Goal: Task Accomplishment & Management: Manage account settings

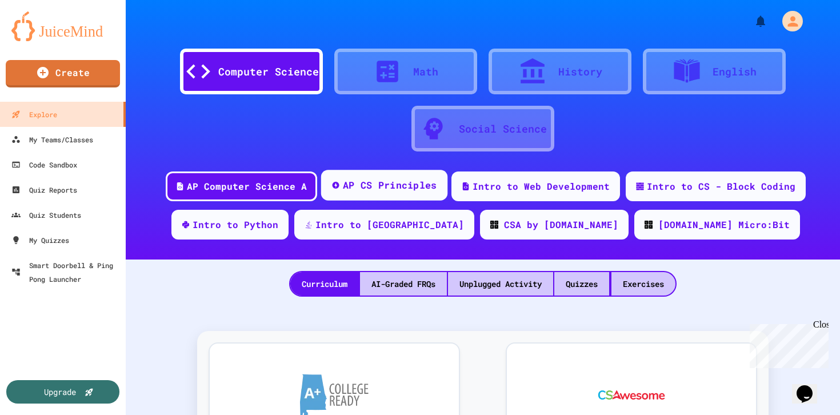
click at [409, 189] on div "AP CS Principles" at bounding box center [390, 185] width 94 height 14
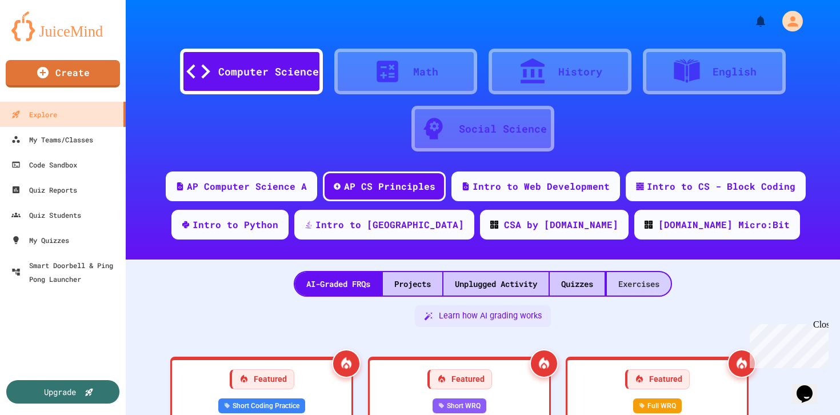
click at [636, 292] on div "Exercises" at bounding box center [639, 283] width 64 height 23
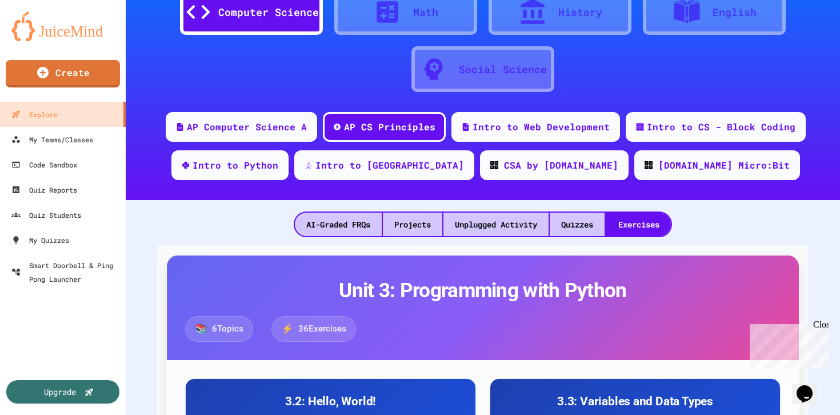
scroll to position [75, 0]
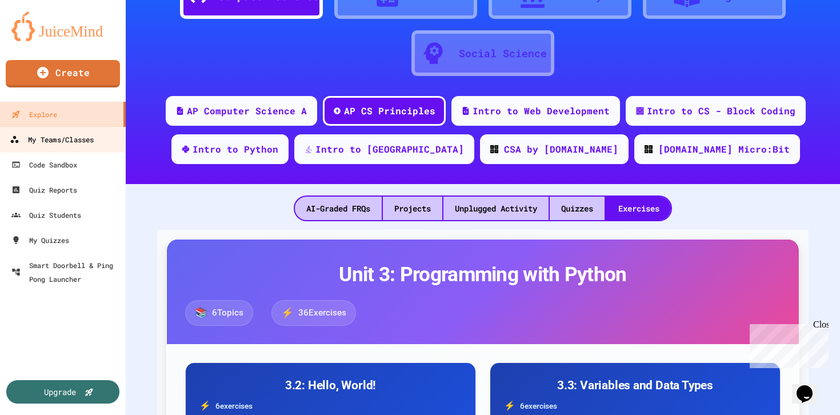
click at [82, 136] on div "My Teams/Classes" at bounding box center [52, 140] width 84 height 14
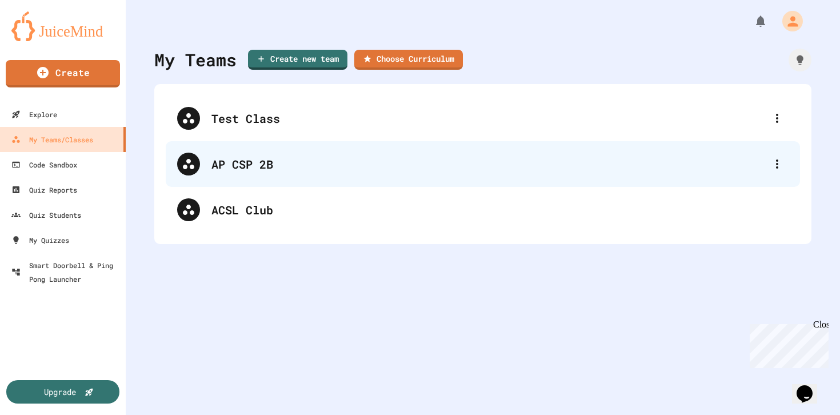
click at [285, 171] on div "AP CSP 2B" at bounding box center [489, 164] width 555 height 17
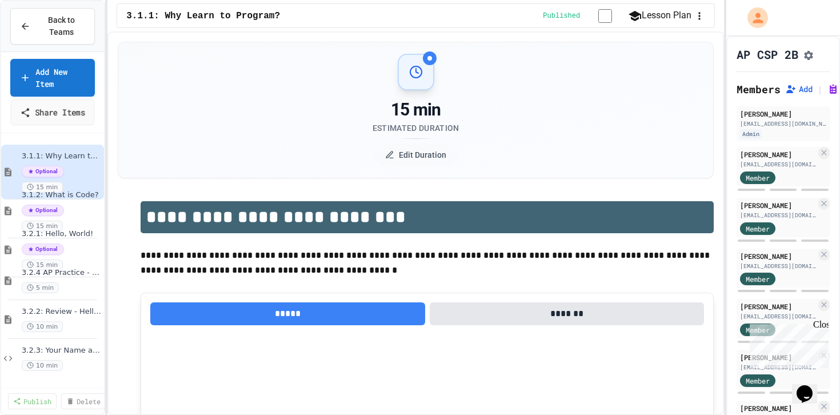
click at [62, 93] on link "Add New Item" at bounding box center [52, 78] width 85 height 38
select select "*******"
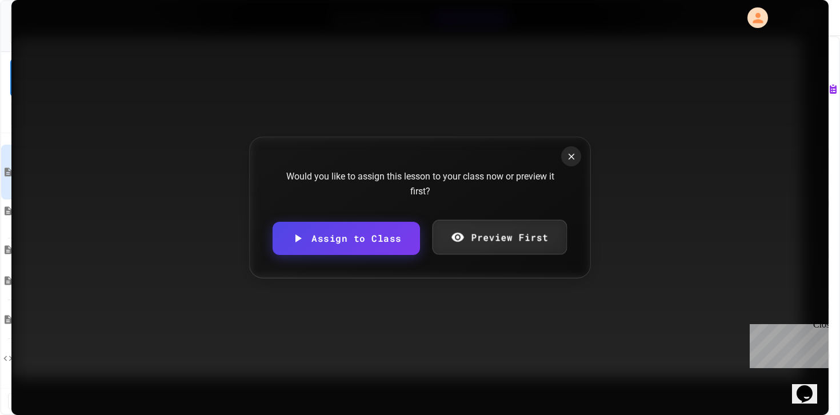
click at [504, 239] on link "Preview First" at bounding box center [499, 237] width 134 height 35
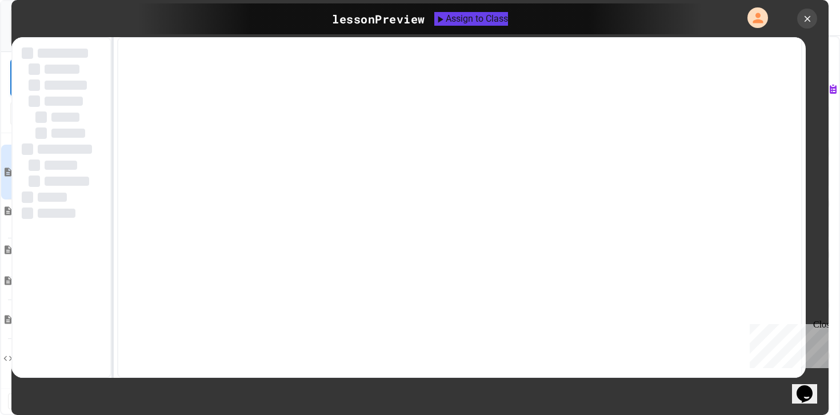
drag, startPoint x: 824, startPoint y: 325, endPoint x: 1566, endPoint y: 645, distance: 808.0
click at [824, 325] on div "Close" at bounding box center [821, 327] width 14 height 14
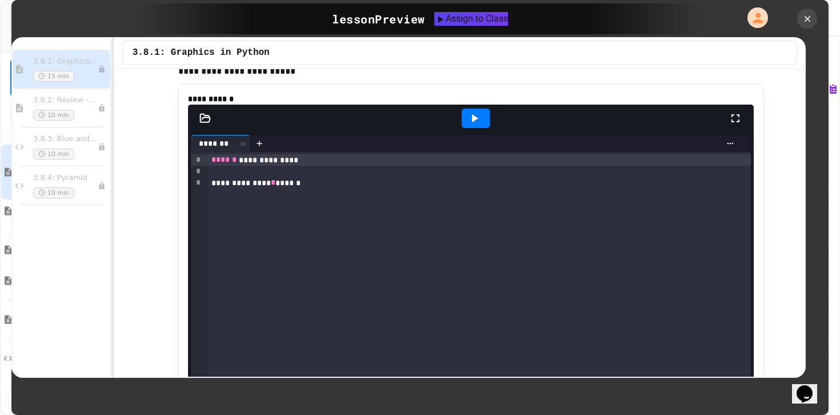
scroll to position [309, 0]
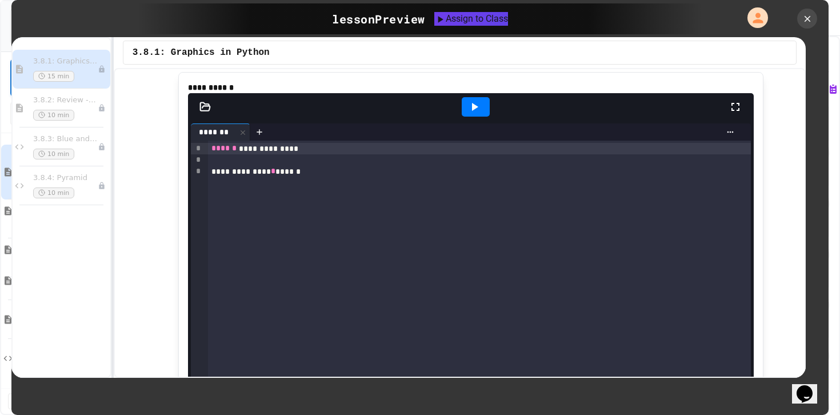
click at [480, 114] on icon at bounding box center [475, 107] width 14 height 14
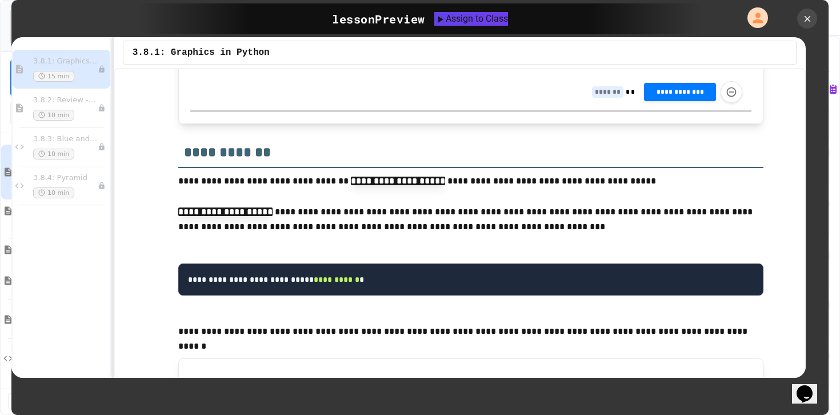
scroll to position [4917, 0]
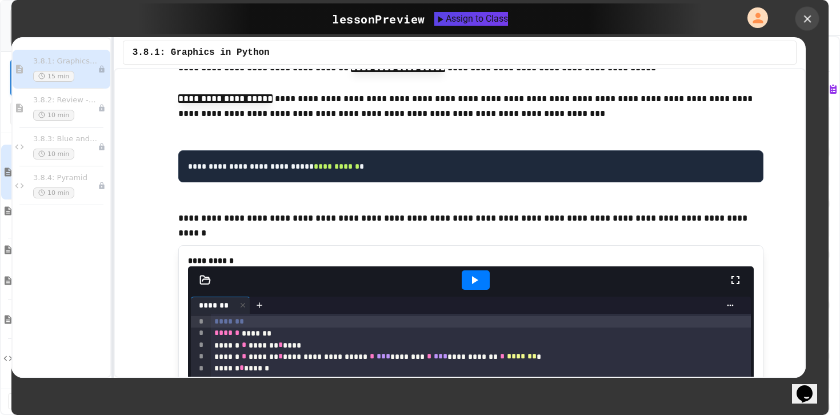
click at [808, 19] on icon at bounding box center [808, 19] width 13 height 13
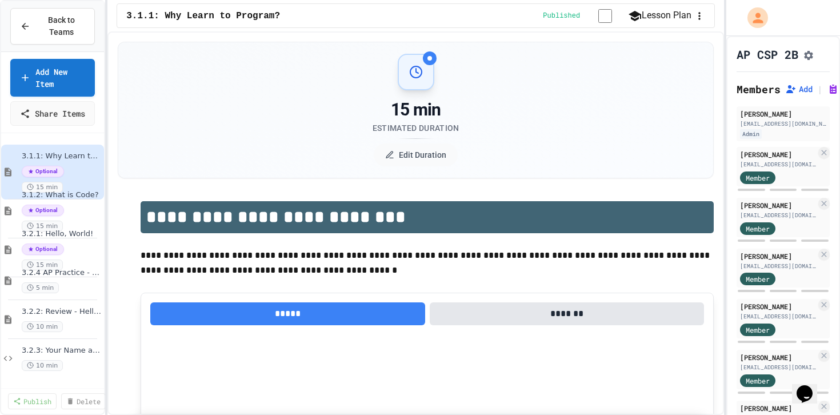
scroll to position [724, 0]
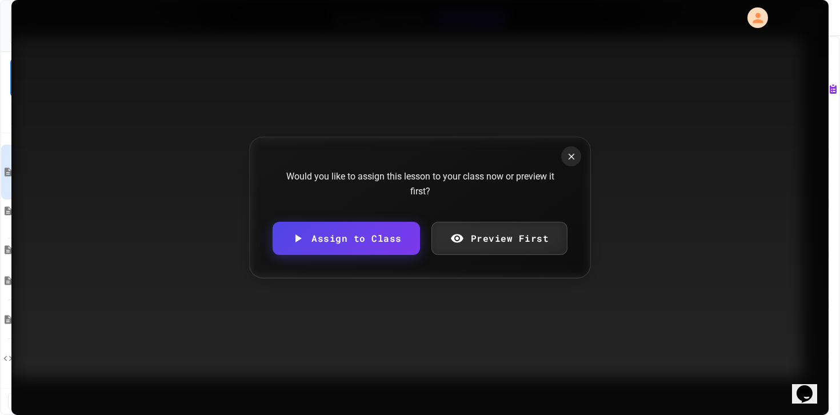
click at [520, 234] on link "Preview First" at bounding box center [500, 238] width 137 height 33
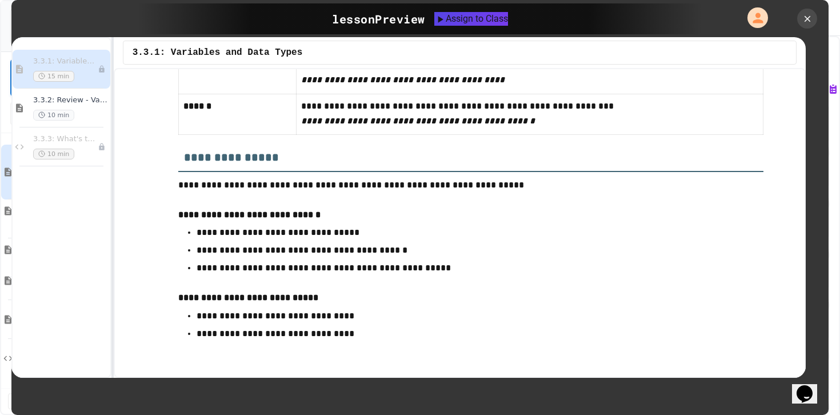
scroll to position [6665, 0]
click at [563, 48] on p "**********" at bounding box center [529, 32] width 457 height 31
click at [87, 109] on div "3.3.2: Review - Variables and Data Types 10 min" at bounding box center [64, 107] width 63 height 25
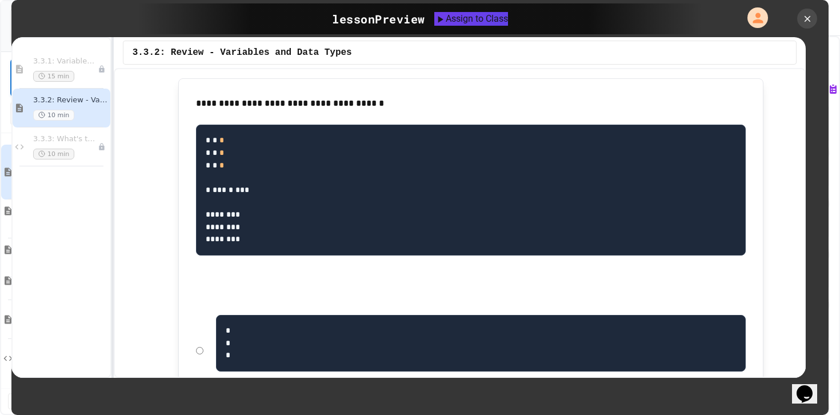
scroll to position [2511, 0]
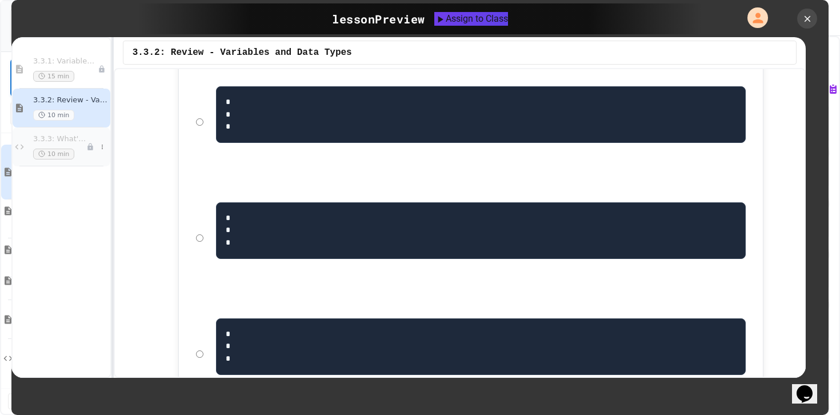
click at [65, 139] on span "3.3.3: What's the Type?" at bounding box center [59, 139] width 53 height 10
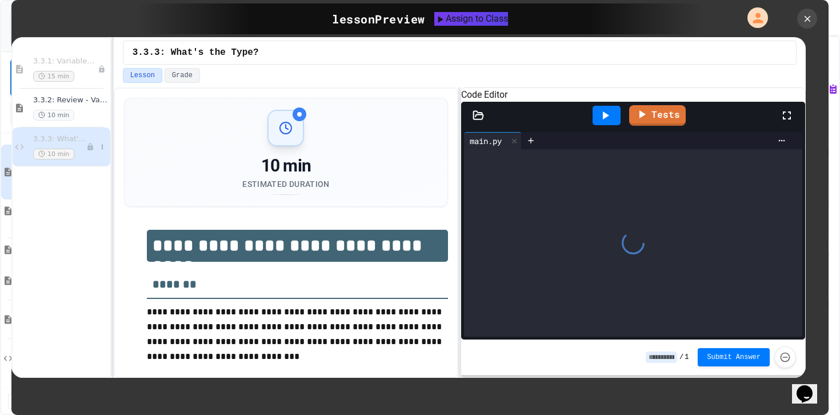
click at [90, 148] on icon at bounding box center [90, 147] width 8 height 8
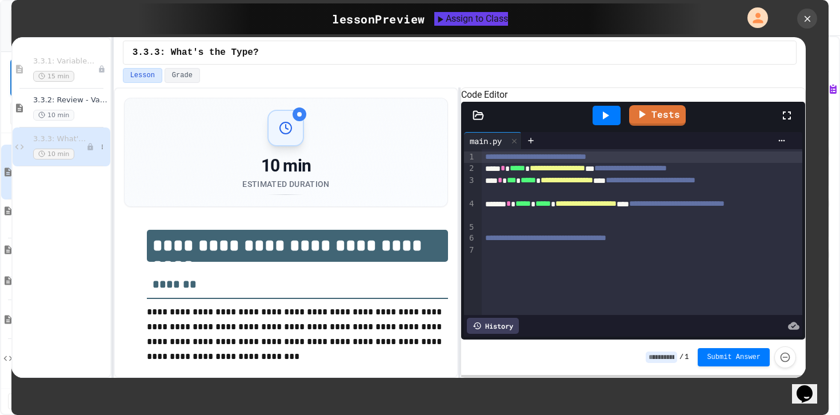
click at [89, 145] on icon at bounding box center [90, 147] width 8 height 8
click at [90, 73] on icon at bounding box center [90, 69] width 8 height 8
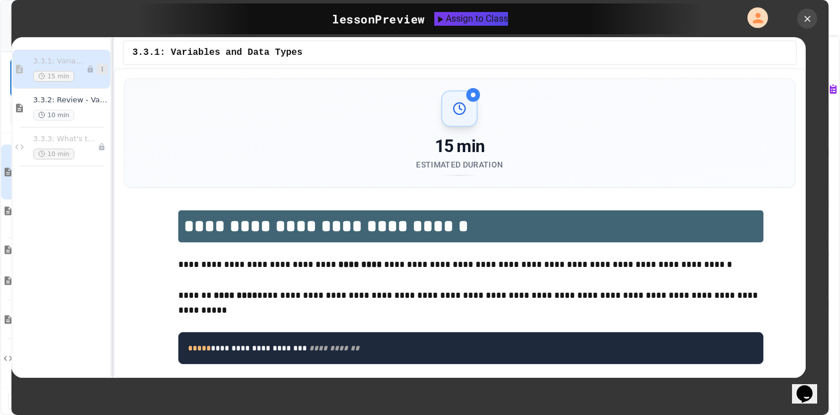
click at [103, 72] on icon at bounding box center [102, 69] width 7 height 7
click at [106, 68] on button at bounding box center [102, 68] width 11 height 11
click at [101, 71] on icon at bounding box center [102, 69] width 7 height 7
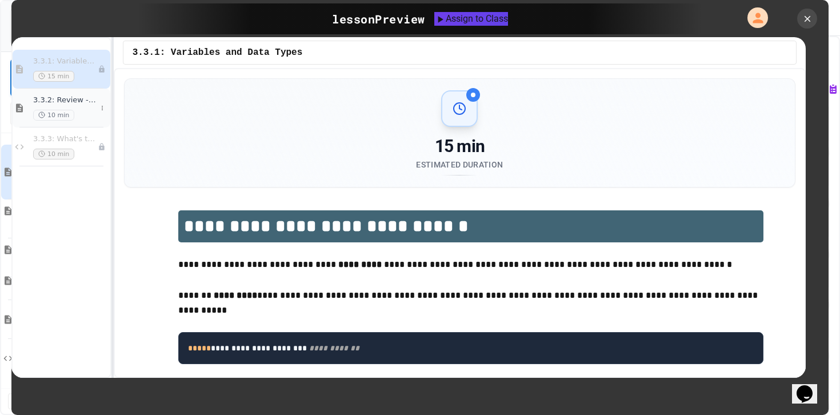
click at [21, 106] on icon at bounding box center [20, 108] width 14 height 10
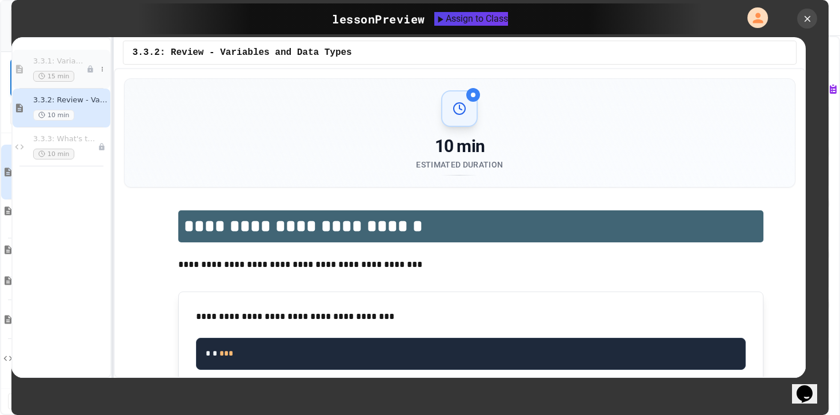
click at [81, 71] on div "15 min" at bounding box center [59, 76] width 53 height 11
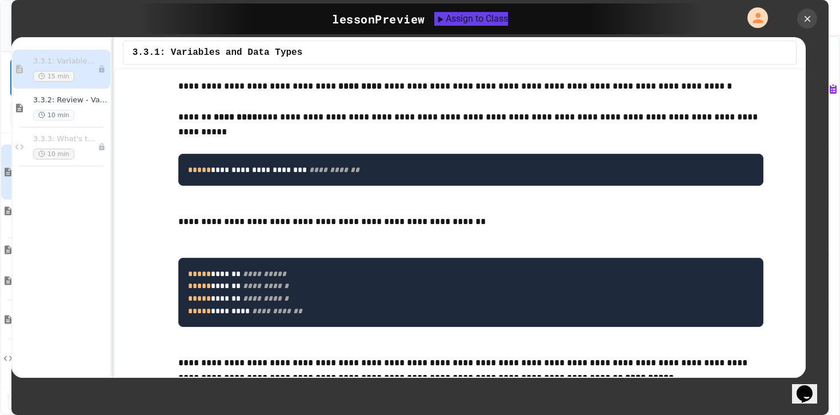
scroll to position [198, 0]
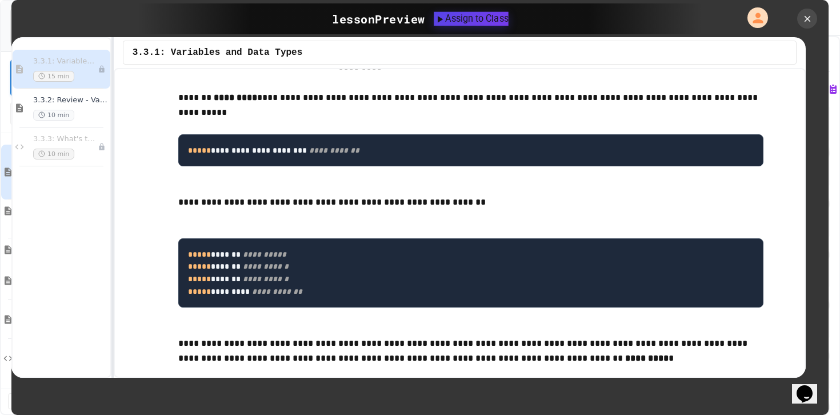
click at [483, 17] on div "Assign to Class" at bounding box center [471, 19] width 74 height 14
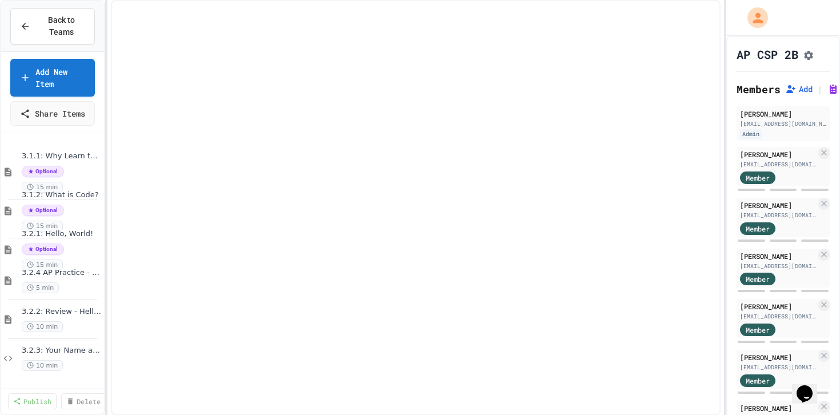
select select "***"
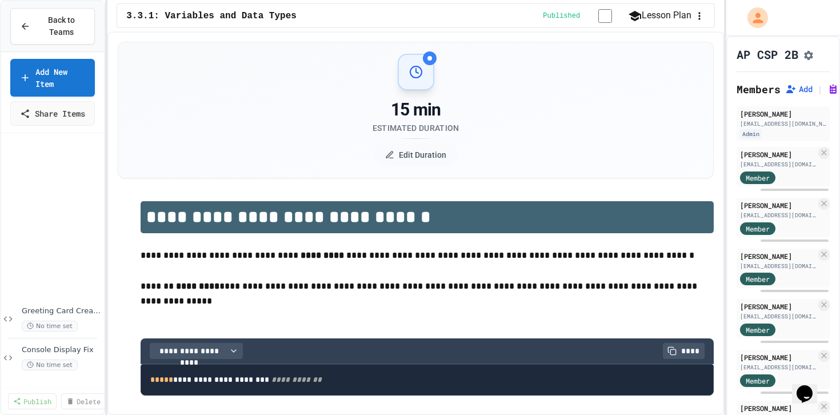
scroll to position [363, 0]
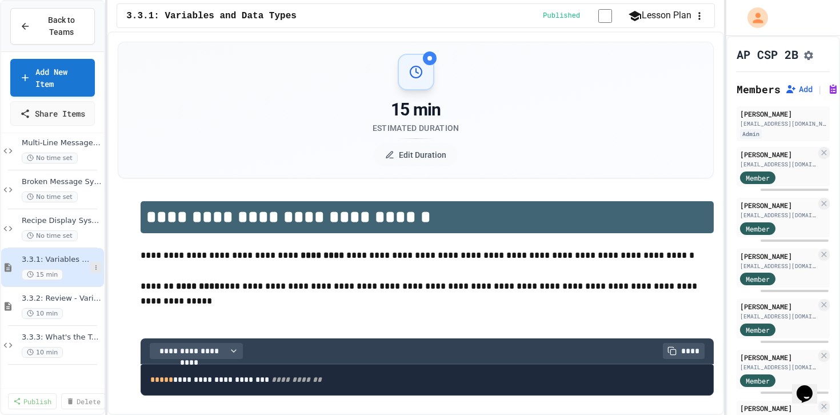
click at [96, 271] on icon at bounding box center [96, 267] width 7 height 7
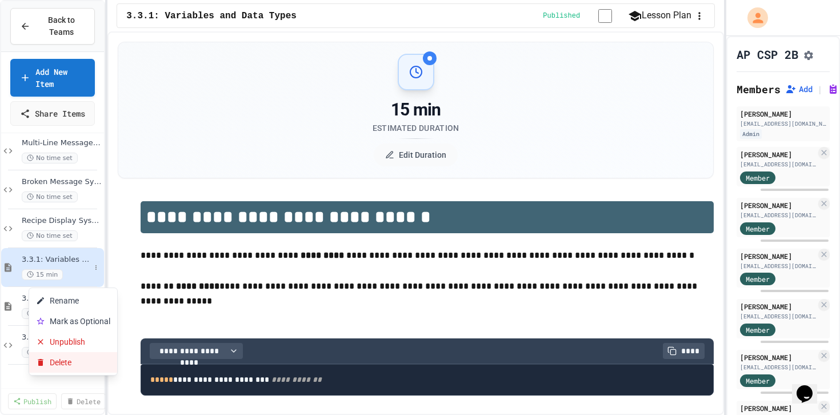
click at [58, 359] on button "Delete" at bounding box center [73, 362] width 88 height 21
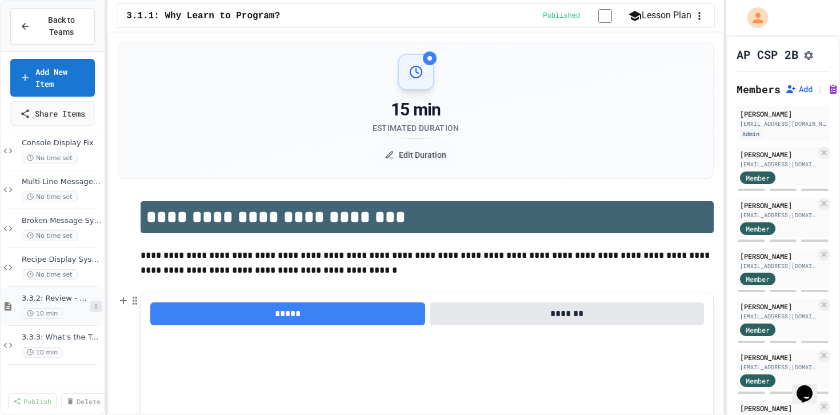
click at [97, 310] on icon at bounding box center [96, 306] width 7 height 7
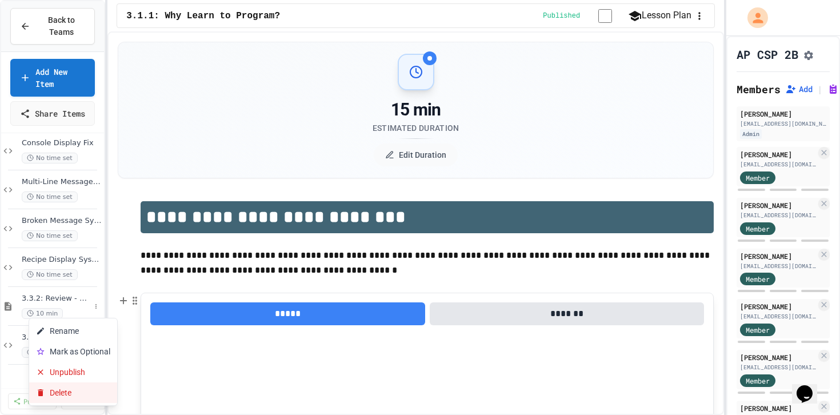
click at [74, 388] on button "Delete" at bounding box center [73, 392] width 88 height 21
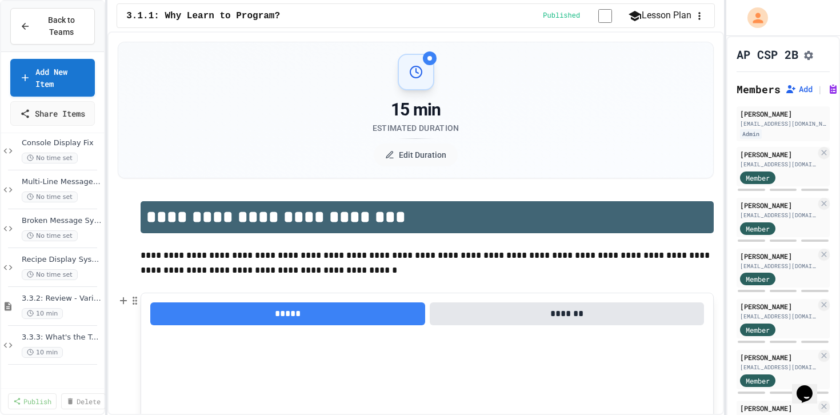
click at [93, 349] on icon at bounding box center [96, 345] width 7 height 7
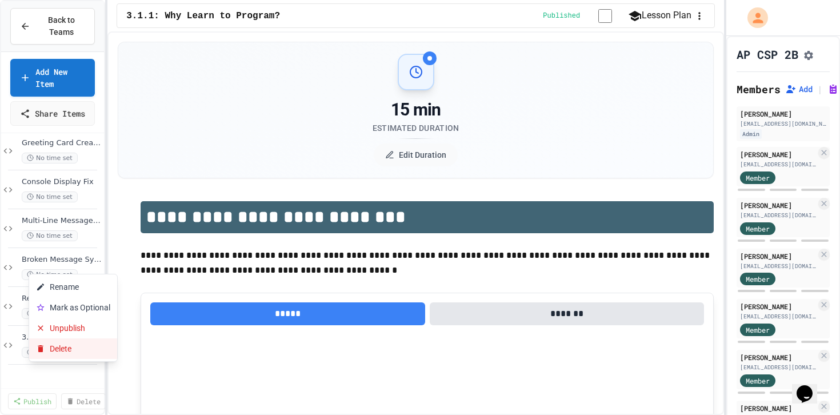
click at [93, 354] on button "Delete" at bounding box center [73, 348] width 88 height 21
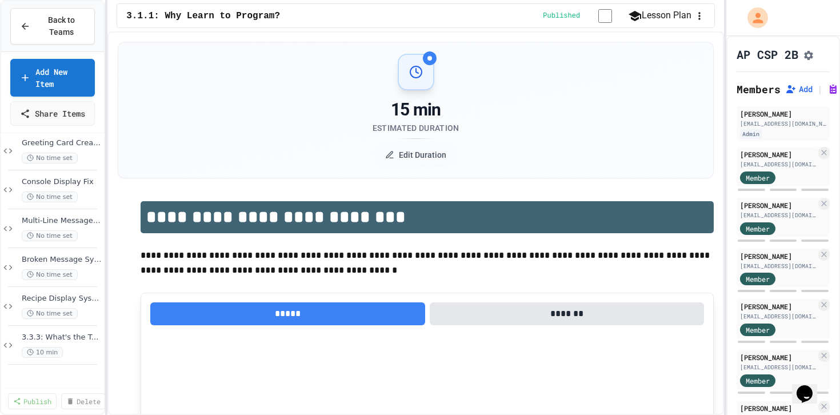
click at [57, 226] on span "Console Display Fix" at bounding box center [56, 221] width 69 height 10
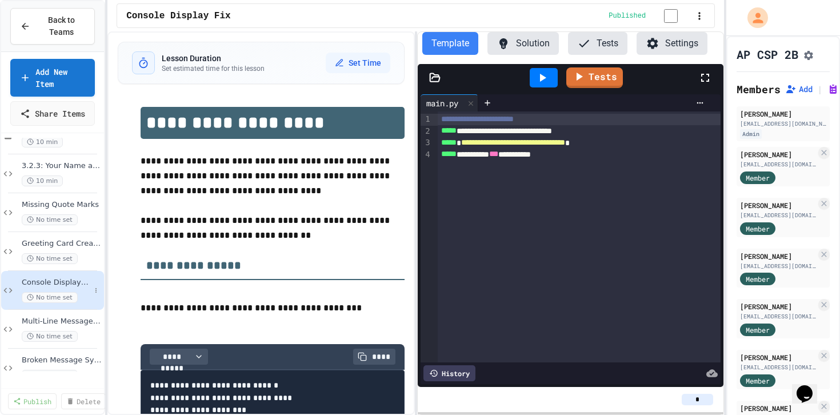
scroll to position [184, 0]
click at [58, 212] on div "Missing Quote Marks No time set" at bounding box center [52, 213] width 103 height 39
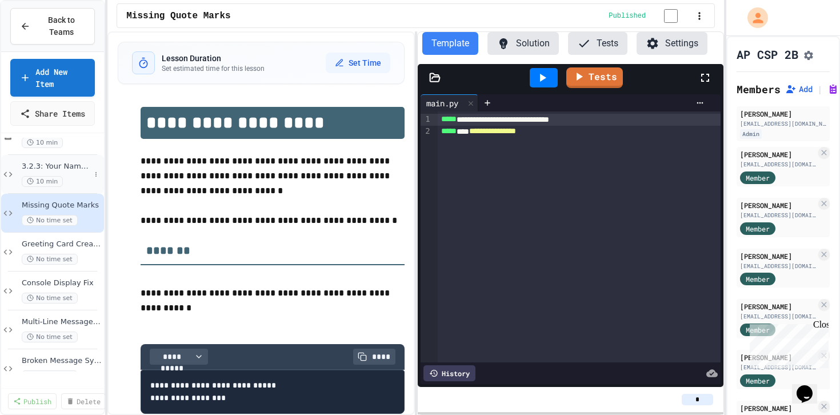
click at [69, 187] on div "10 min" at bounding box center [56, 181] width 69 height 11
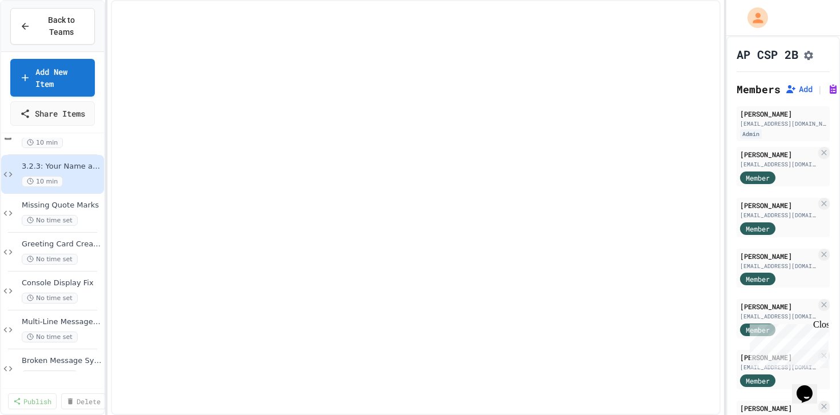
select select "*******"
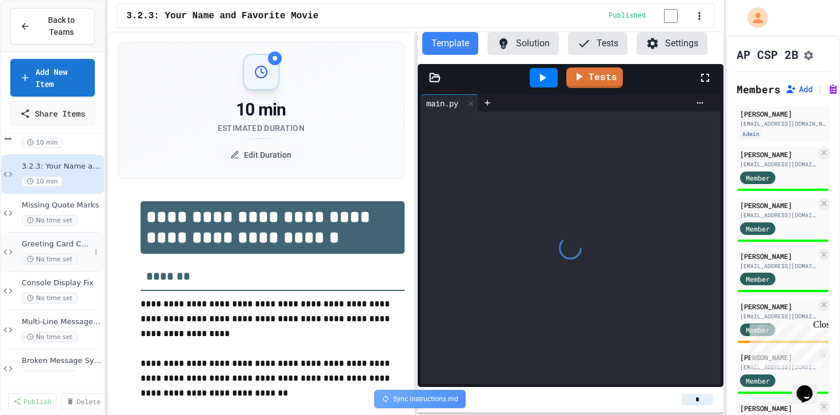
scroll to position [246, 0]
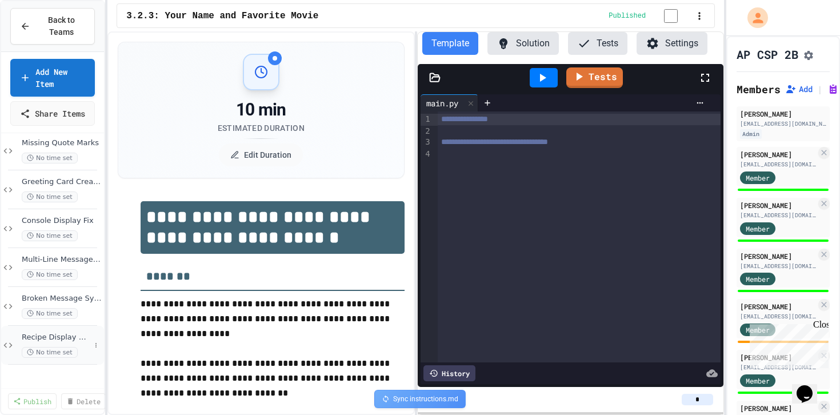
click at [70, 342] on span "Recipe Display System" at bounding box center [56, 338] width 69 height 10
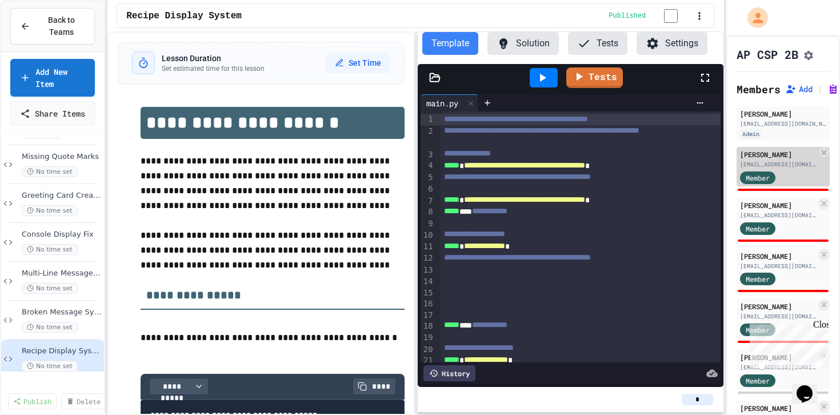
click at [778, 177] on div "Member" at bounding box center [768, 177] width 57 height 14
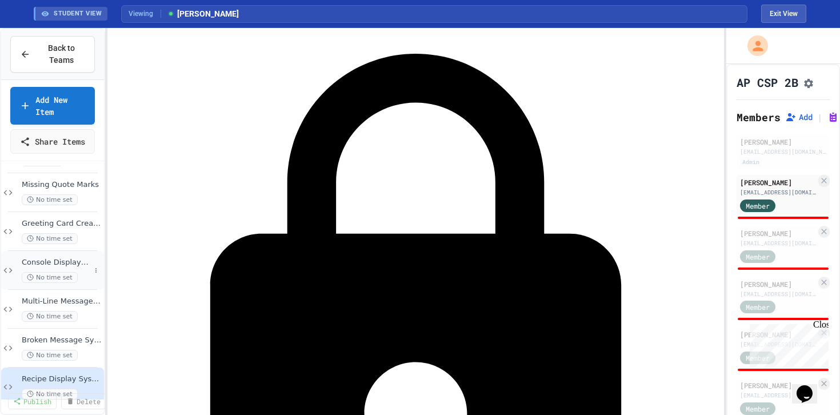
click at [38, 268] on div "Console Display Fix No time set" at bounding box center [52, 270] width 103 height 39
